Goal: Task Accomplishment & Management: Manage account settings

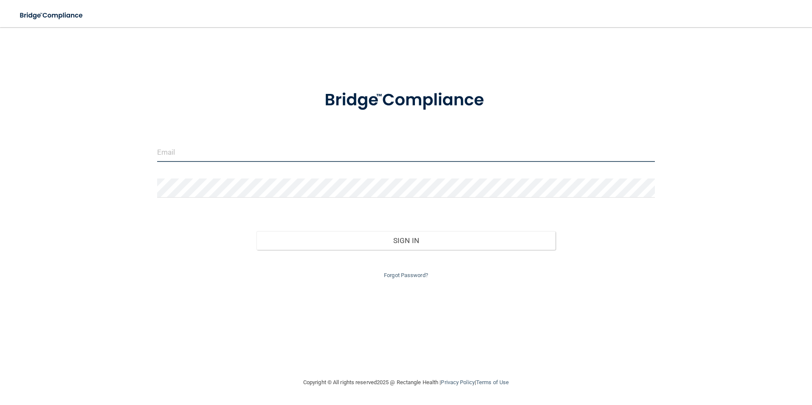
click at [306, 150] on input "email" at bounding box center [406, 152] width 498 height 19
type input "[EMAIL_ADDRESS][DOMAIN_NAME]"
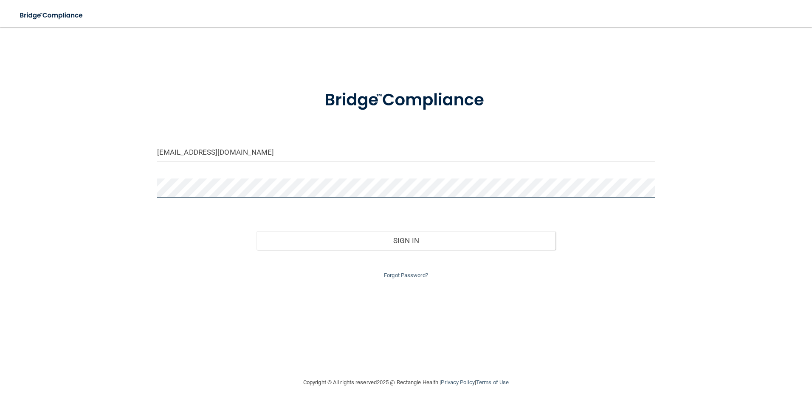
click at [256, 231] on button "Sign In" at bounding box center [405, 240] width 299 height 19
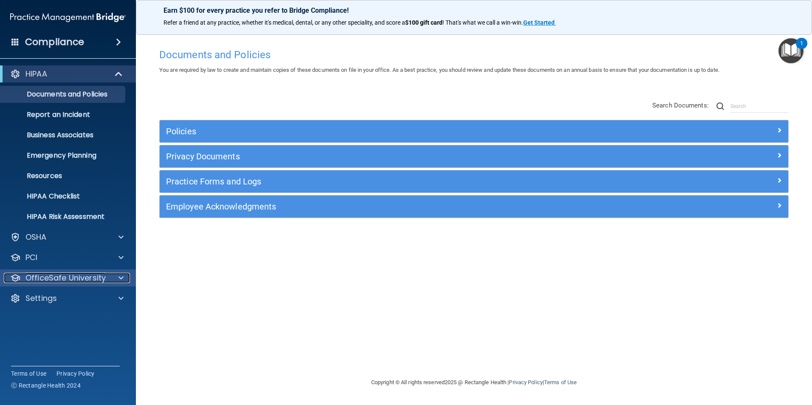
click at [119, 282] on span at bounding box center [120, 278] width 5 height 10
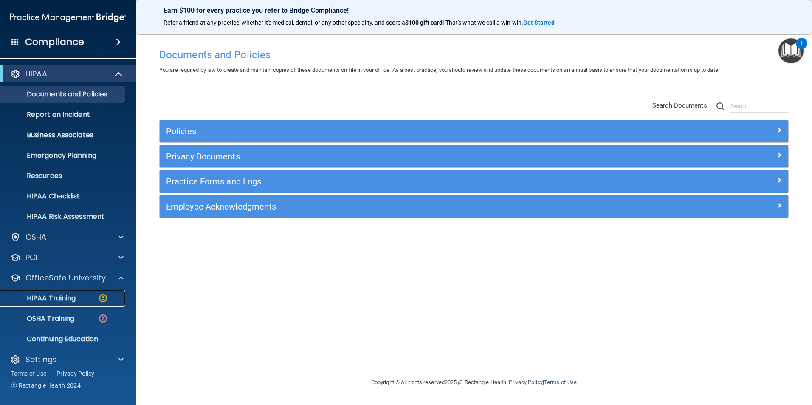
click at [81, 298] on div "HIPAA Training" at bounding box center [64, 298] width 116 height 8
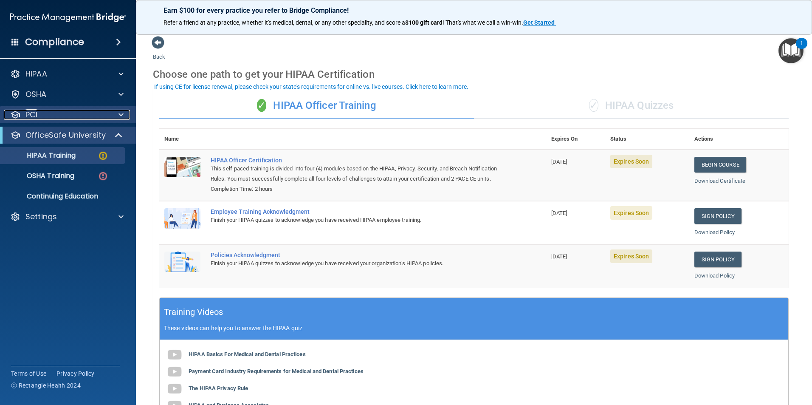
click at [116, 114] on div at bounding box center [119, 115] width 21 height 10
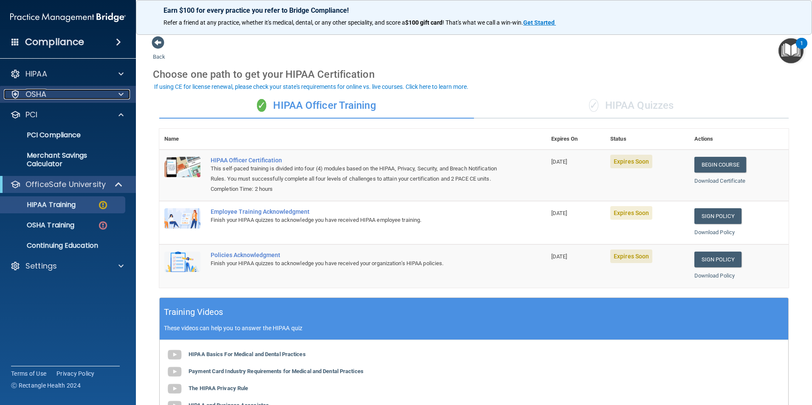
click at [123, 96] on span at bounding box center [120, 94] width 5 height 10
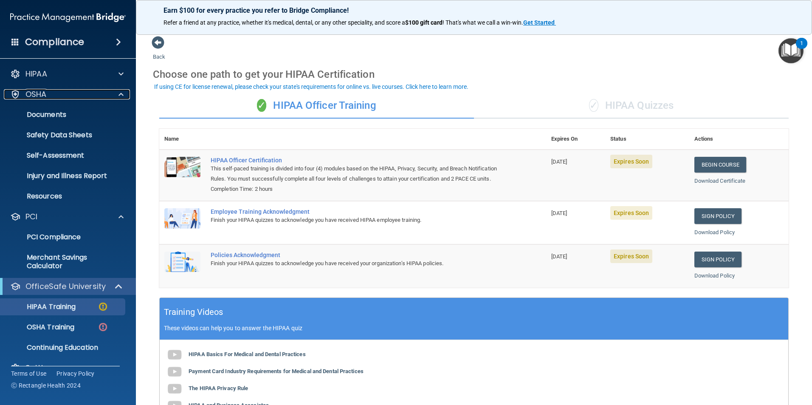
scroll to position [17, 0]
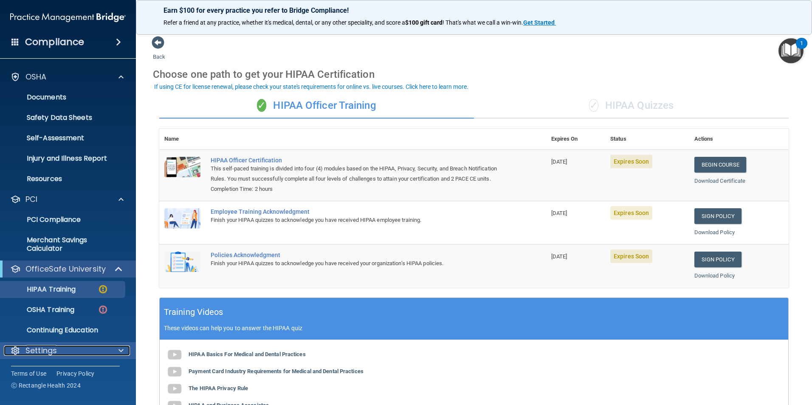
click at [124, 349] on div at bounding box center [119, 350] width 21 height 10
click at [121, 349] on span at bounding box center [120, 350] width 5 height 10
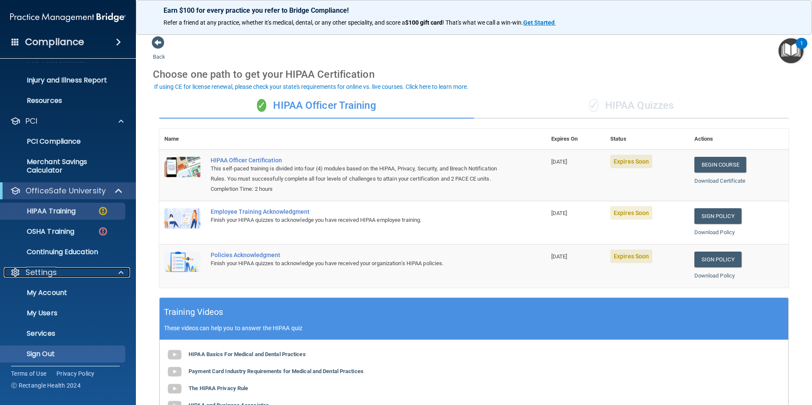
scroll to position [99, 0]
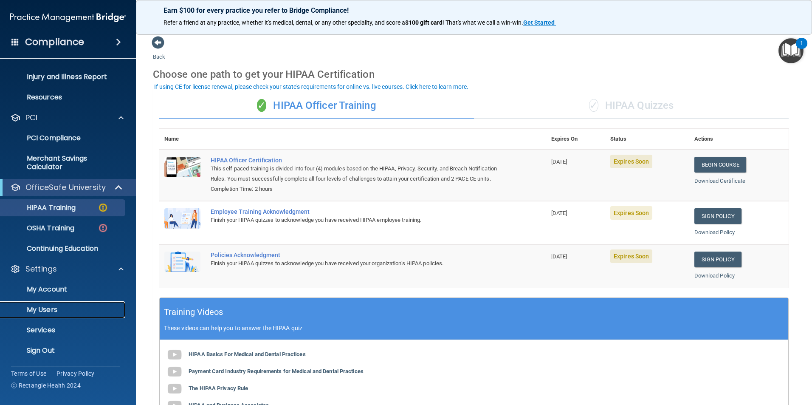
click at [62, 307] on p "My Users" at bounding box center [64, 309] width 116 height 8
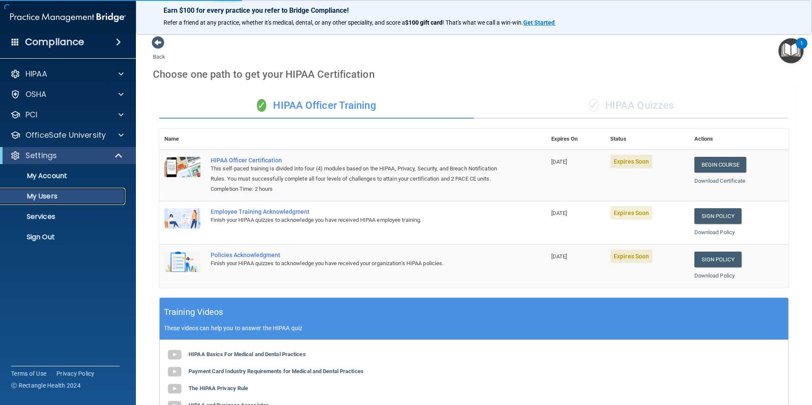
click at [67, 197] on p "My Users" at bounding box center [64, 196] width 116 height 8
select select "20"
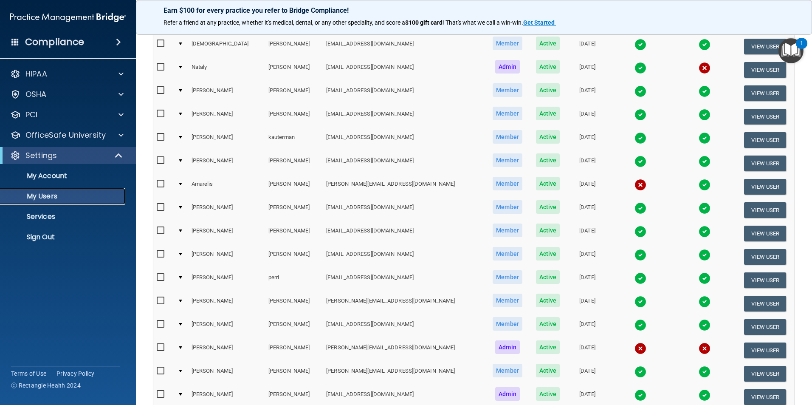
scroll to position [170, 0]
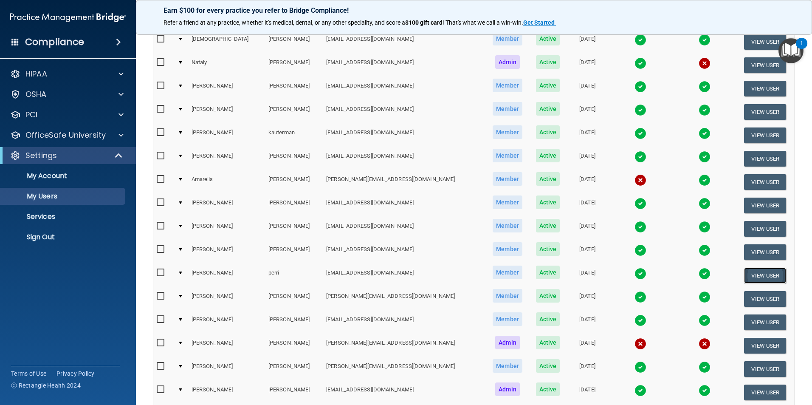
click at [754, 275] on button "View User" at bounding box center [765, 275] width 42 height 16
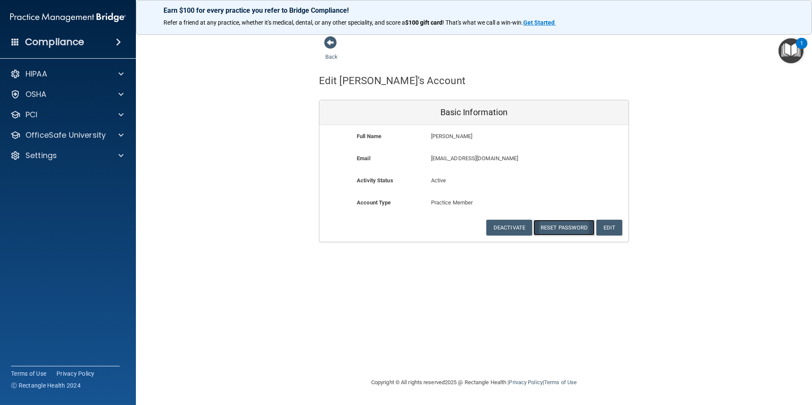
click at [560, 229] on button "Reset Password" at bounding box center [563, 228] width 61 height 16
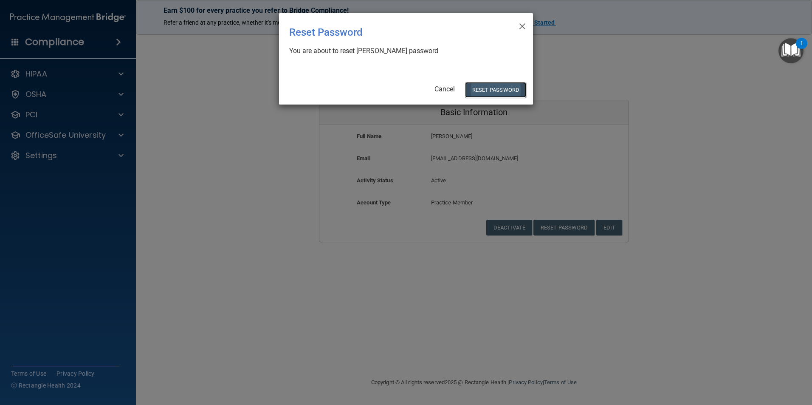
click at [491, 92] on button "Reset Password" at bounding box center [495, 90] width 61 height 16
click at [507, 91] on button "Reset Password" at bounding box center [495, 90] width 61 height 16
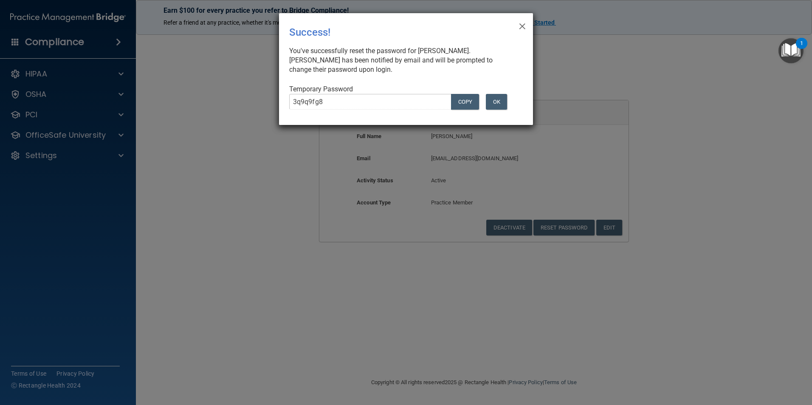
click at [293, 190] on div "× Close Success! You've successfully reset the password for [PERSON_NAME]. [PER…" at bounding box center [406, 202] width 812 height 405
click at [456, 99] on button "COPY" at bounding box center [465, 102] width 28 height 16
click at [498, 105] on button "OK" at bounding box center [496, 102] width 21 height 16
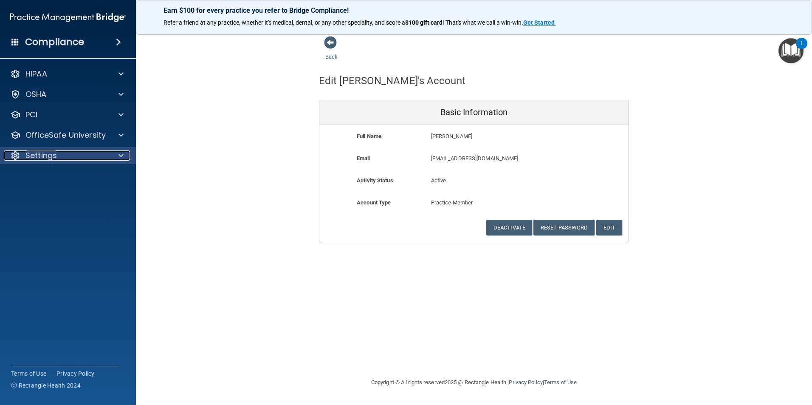
click at [122, 155] on span at bounding box center [120, 155] width 5 height 10
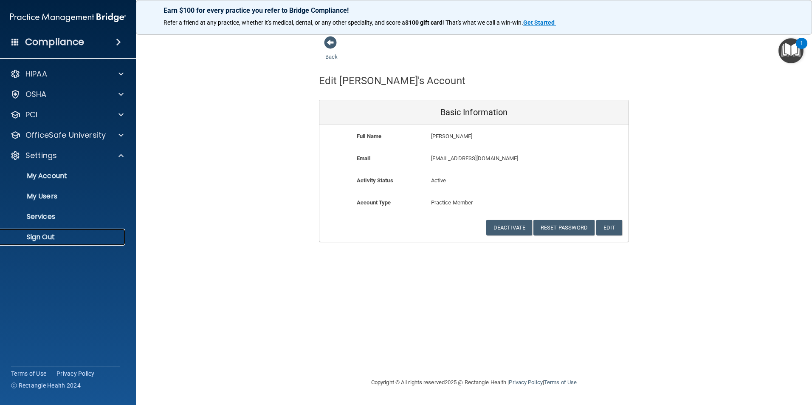
click at [55, 237] on p "Sign Out" at bounding box center [64, 237] width 116 height 8
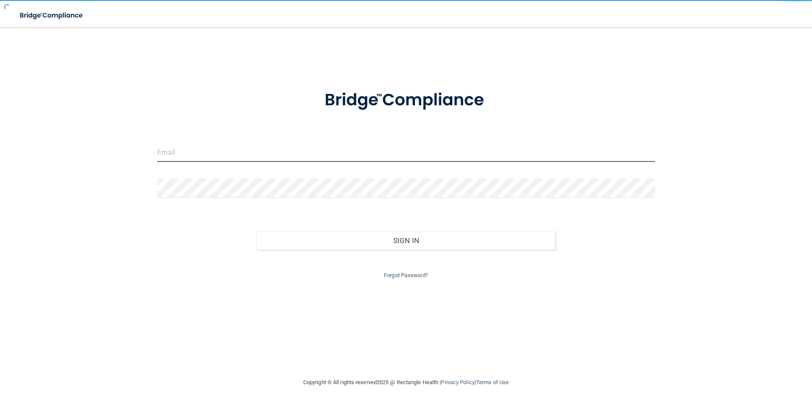
click at [205, 155] on input "email" at bounding box center [406, 152] width 498 height 19
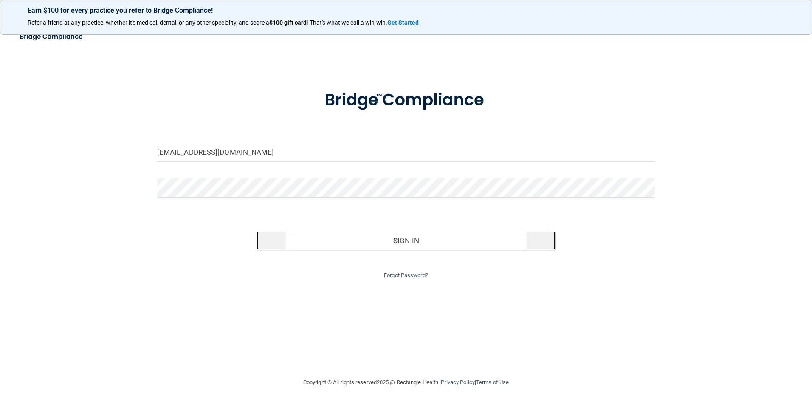
click at [320, 246] on button "Sign In" at bounding box center [405, 240] width 299 height 19
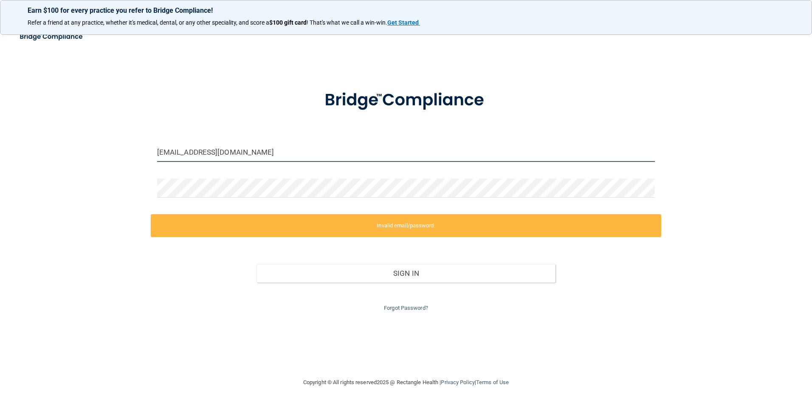
drag, startPoint x: 34, startPoint y: 152, endPoint x: -73, endPoint y: 149, distance: 106.6
click at [0, 149] on html "Earn $100 for every practice you refer to Bridge Compliance! Refer a friend at …" at bounding box center [406, 202] width 812 height 405
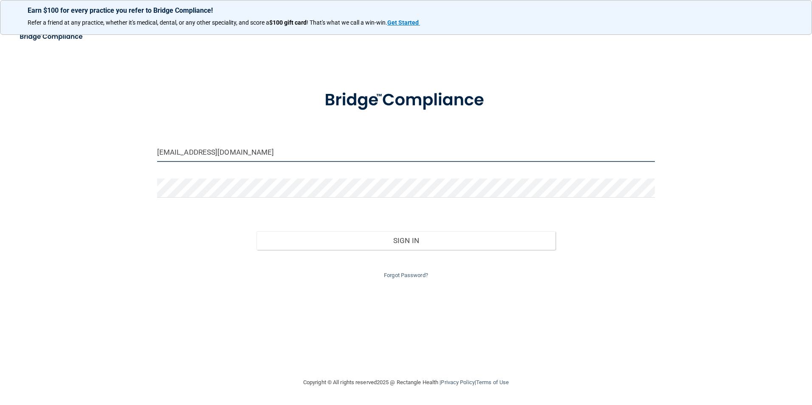
type input "[EMAIL_ADDRESS][DOMAIN_NAME]"
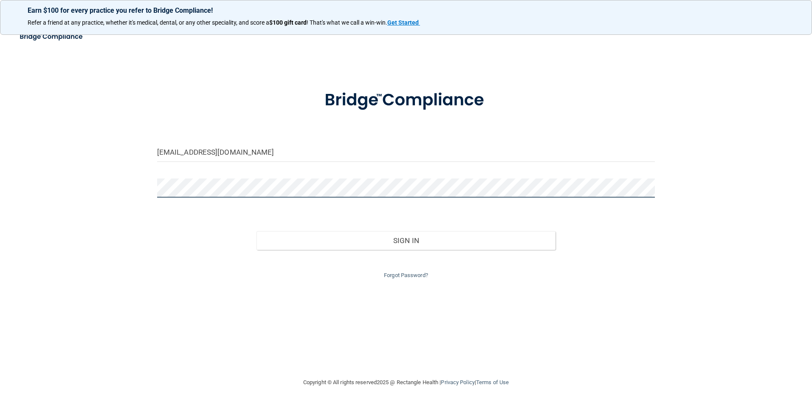
click at [256, 231] on button "Sign In" at bounding box center [405, 240] width 299 height 19
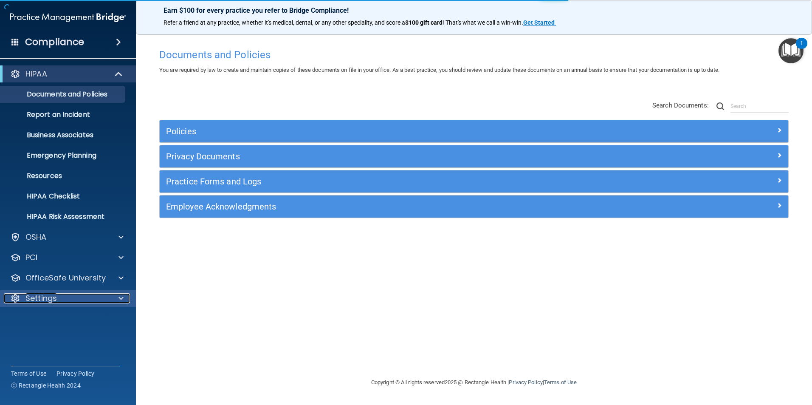
click at [71, 296] on div "Settings" at bounding box center [56, 298] width 105 height 10
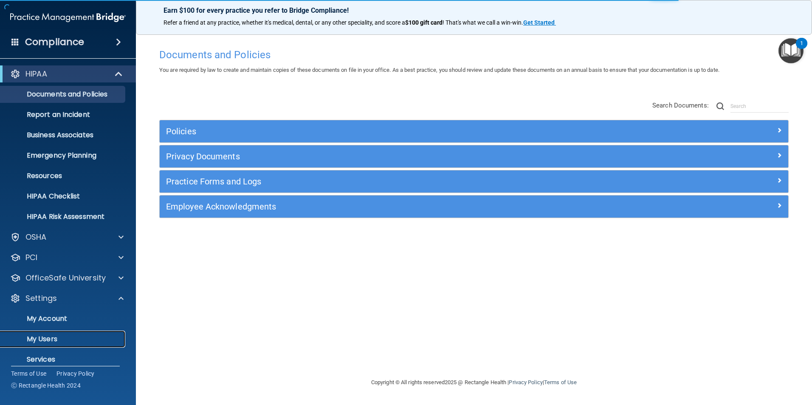
click at [57, 333] on link "My Users" at bounding box center [59, 338] width 134 height 17
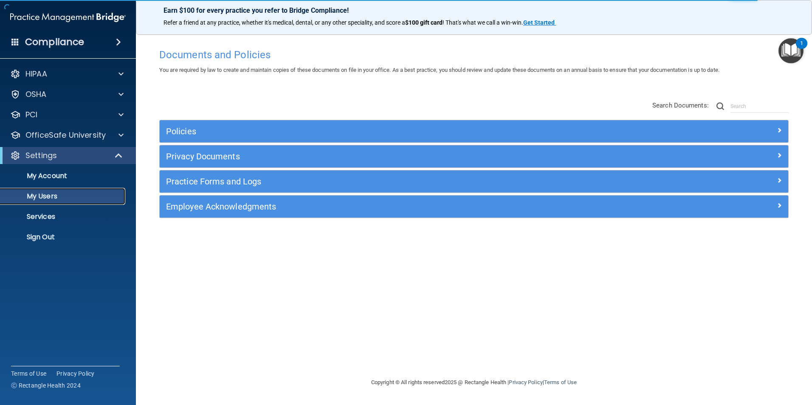
click at [50, 196] on p "My Users" at bounding box center [64, 196] width 116 height 8
select select "20"
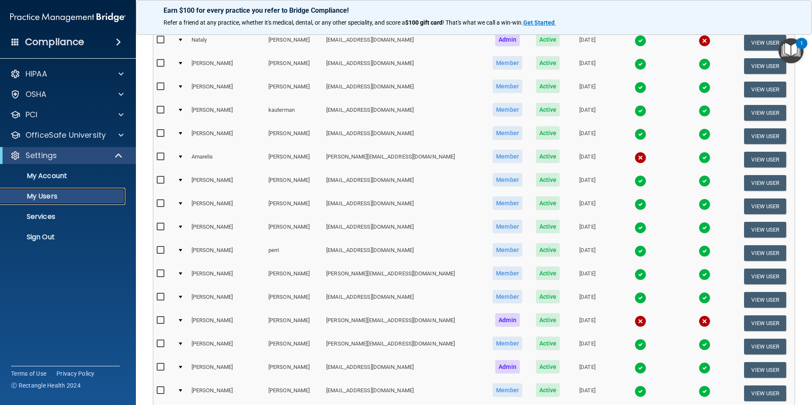
scroll to position [212, 0]
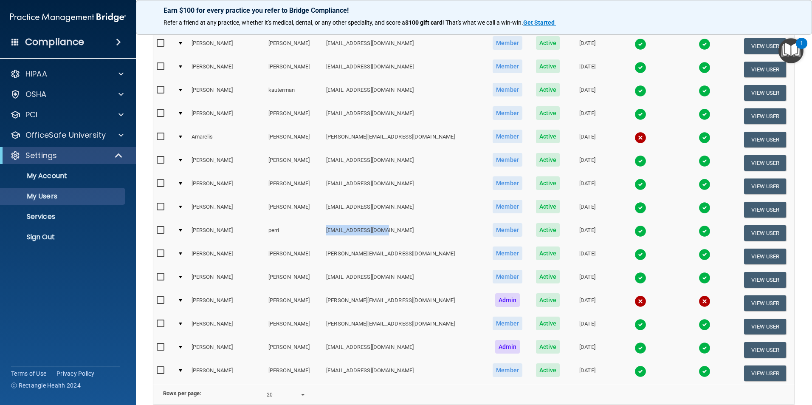
drag, startPoint x: 365, startPoint y: 230, endPoint x: 302, endPoint y: 229, distance: 63.3
click at [323, 229] on td "[EMAIL_ADDRESS][DOMAIN_NAME]" at bounding box center [404, 232] width 163 height 23
drag, startPoint x: 302, startPoint y: 229, endPoint x: 307, endPoint y: 231, distance: 5.8
copy td "[EMAIL_ADDRESS][DOMAIN_NAME]"
click at [393, 217] on td "[EMAIL_ADDRESS][DOMAIN_NAME]" at bounding box center [404, 209] width 163 height 23
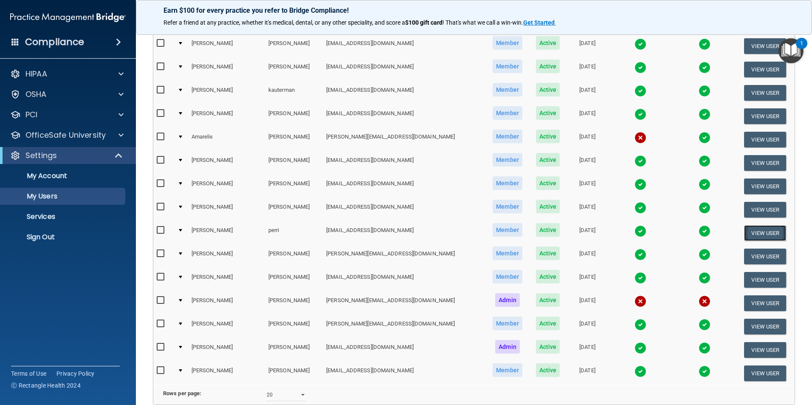
click at [744, 233] on button "View User" at bounding box center [765, 233] width 42 height 16
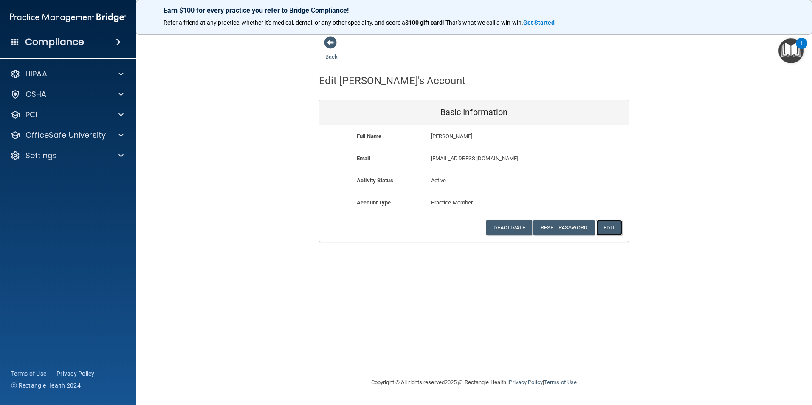
click at [603, 228] on button "Edit" at bounding box center [609, 228] width 26 height 16
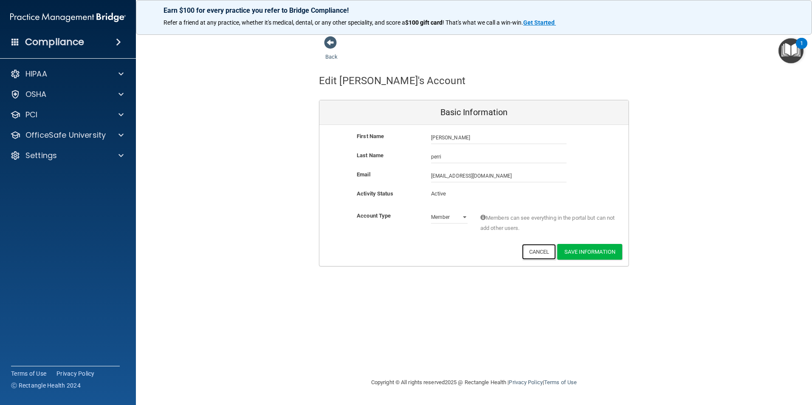
click at [540, 254] on button "Cancel" at bounding box center [539, 252] width 34 height 16
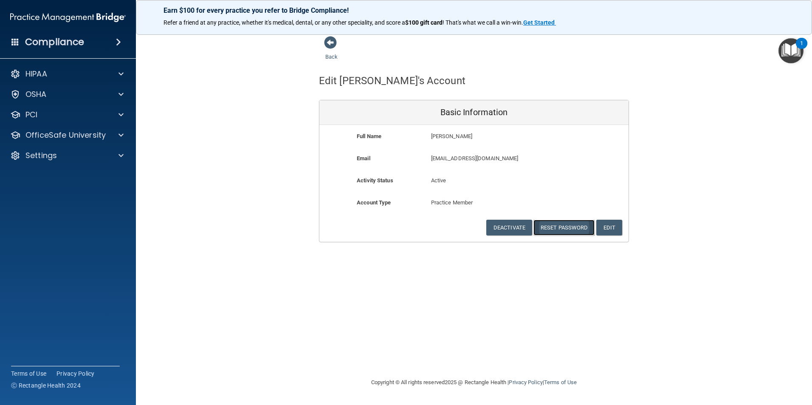
click at [560, 228] on button "Reset Password" at bounding box center [563, 228] width 61 height 16
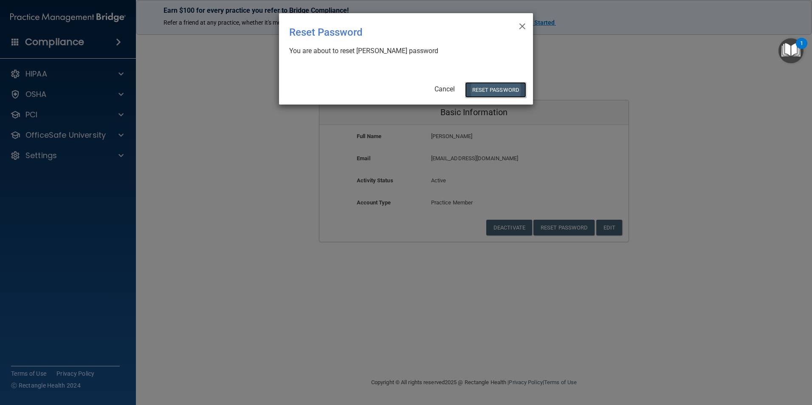
click at [489, 92] on button "Reset Password" at bounding box center [495, 90] width 61 height 16
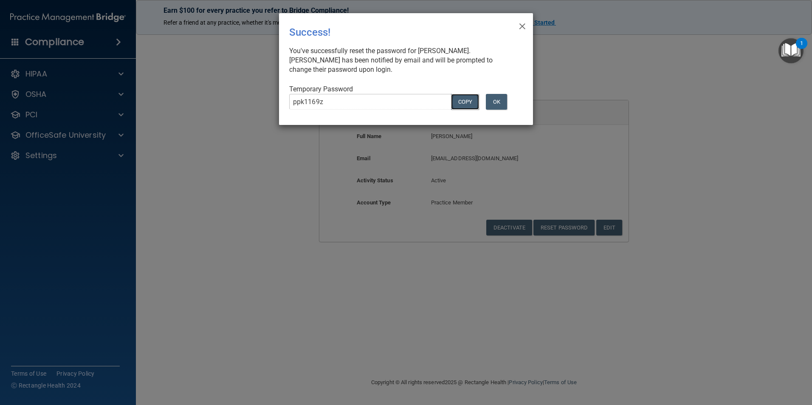
click at [462, 104] on button "COPY" at bounding box center [465, 102] width 28 height 16
click at [513, 18] on div "× Close Success! You've successfully reset the password for [PERSON_NAME]. [PER…" at bounding box center [406, 69] width 254 height 112
click at [518, 25] on div "× Close Success! You've successfully reset the password for [PERSON_NAME]. [PER…" at bounding box center [406, 69] width 254 height 112
drag, startPoint x: 520, startPoint y: 27, endPoint x: 529, endPoint y: 33, distance: 11.1
click at [520, 27] on span "×" at bounding box center [522, 25] width 8 height 17
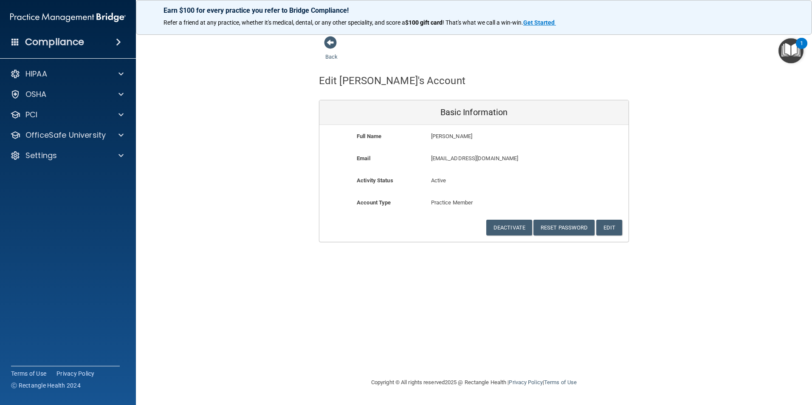
click at [594, 91] on div "Edit [PERSON_NAME]'s Account" at bounding box center [474, 80] width 323 height 21
click at [46, 67] on div "HIPAA" at bounding box center [68, 73] width 136 height 17
click at [283, 187] on div "Back Edit [PERSON_NAME]'s Account Basic Information Full Name [PERSON_NAME] [PE…" at bounding box center [474, 139] width 642 height 206
drag, startPoint x: 703, startPoint y: 106, endPoint x: 721, endPoint y: 64, distance: 45.7
click at [703, 105] on div "Back Edit [PERSON_NAME]'s Account Basic Information Full Name [PERSON_NAME] [PE…" at bounding box center [474, 139] width 642 height 206
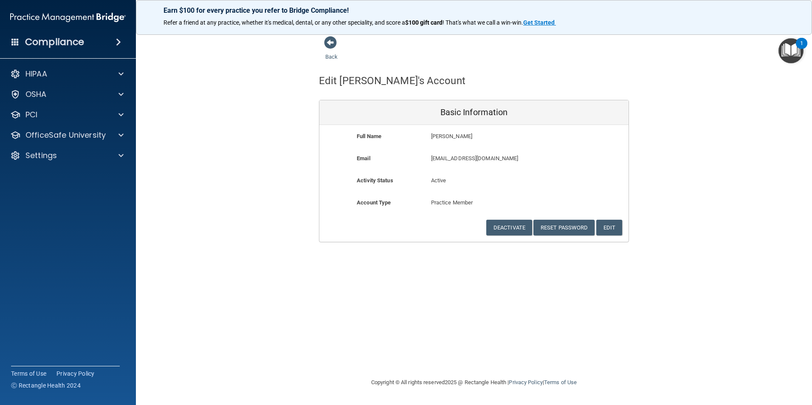
click at [220, 171] on div "Back Edit [PERSON_NAME]'s Account Basic Information Full Name [PERSON_NAME] [PE…" at bounding box center [474, 139] width 642 height 206
